Goal: Information Seeking & Learning: Learn about a topic

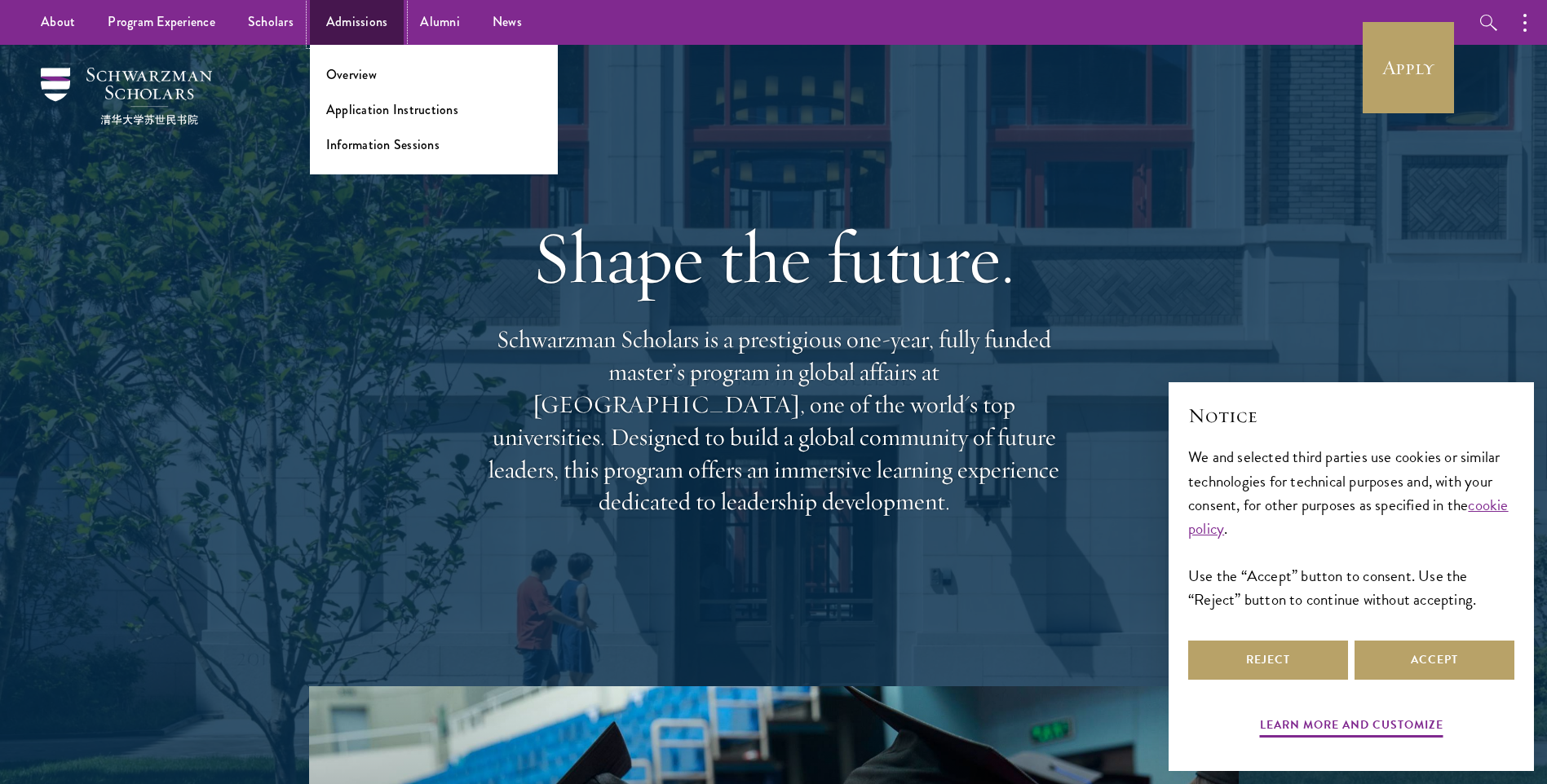
click at [372, 23] on link "Admissions" at bounding box center [357, 22] width 95 height 45
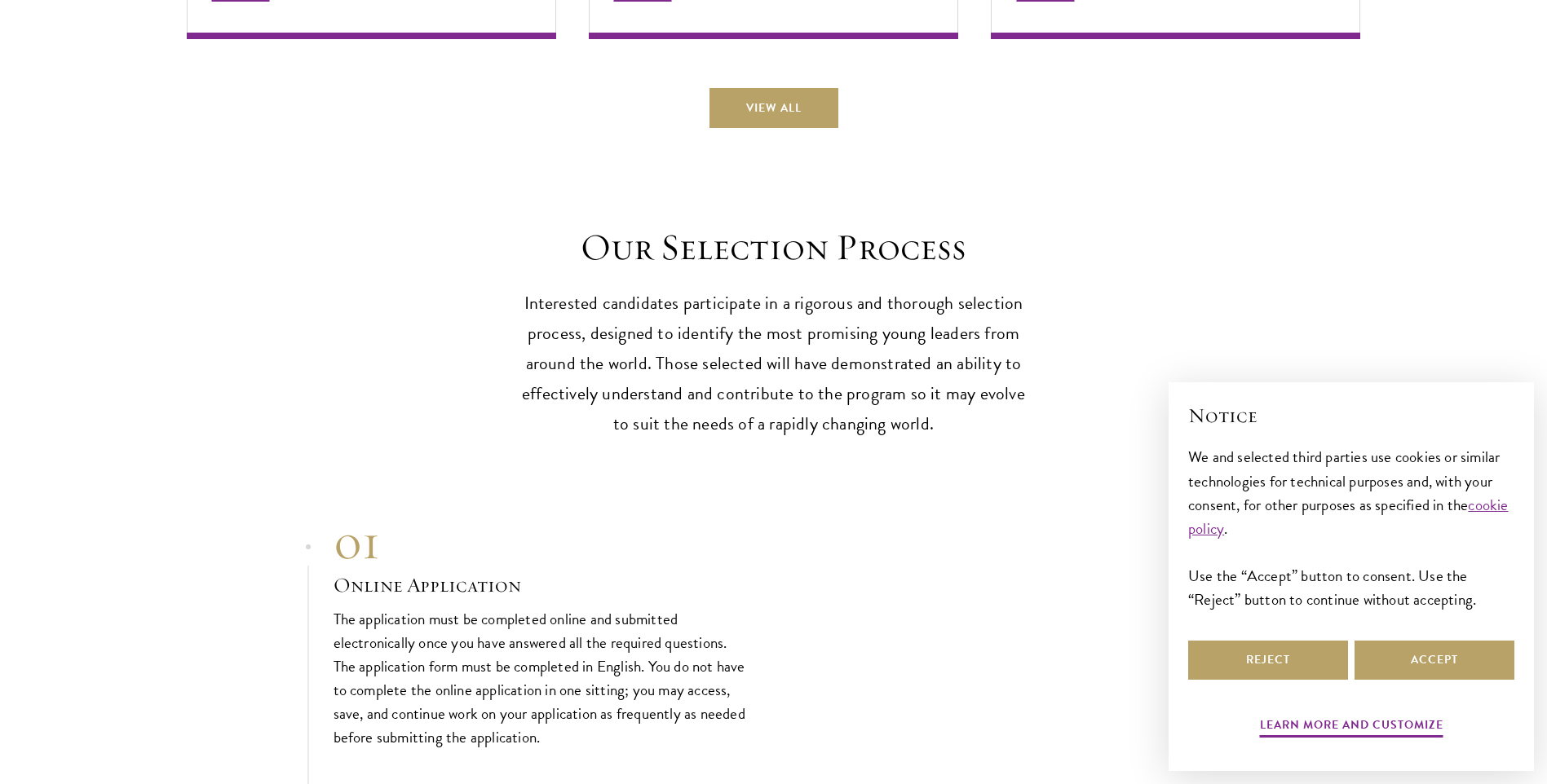
scroll to position [4858, 0]
